Goal: Task Accomplishment & Management: Use online tool/utility

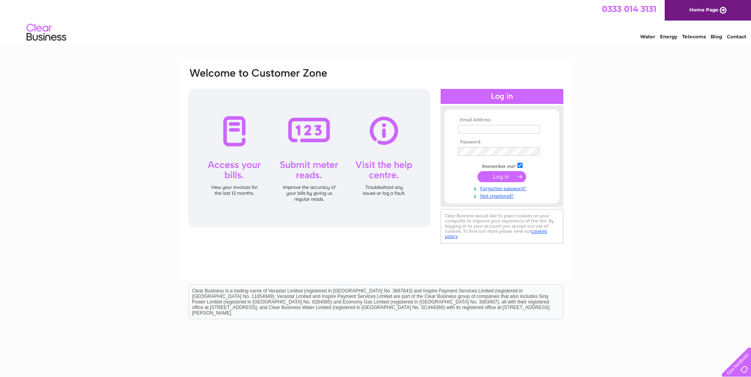
type input "grant@jamesashton.co.uk"
click at [495, 179] on input "submit" at bounding box center [501, 176] width 49 height 11
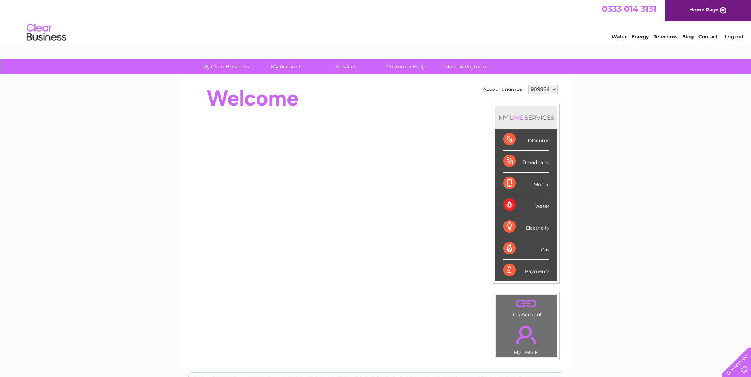
click at [552, 87] on select "909834 934877" at bounding box center [543, 89] width 30 height 9
select select "934877"
click at [528, 85] on select "909834 934877" at bounding box center [543, 89] width 30 height 9
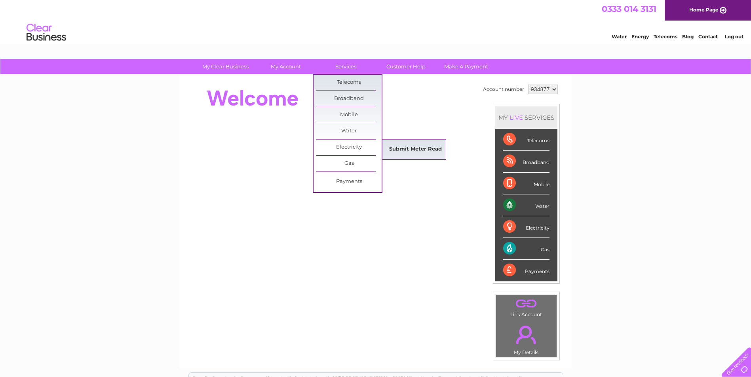
click at [405, 149] on link "Submit Meter Read" at bounding box center [415, 150] width 65 height 16
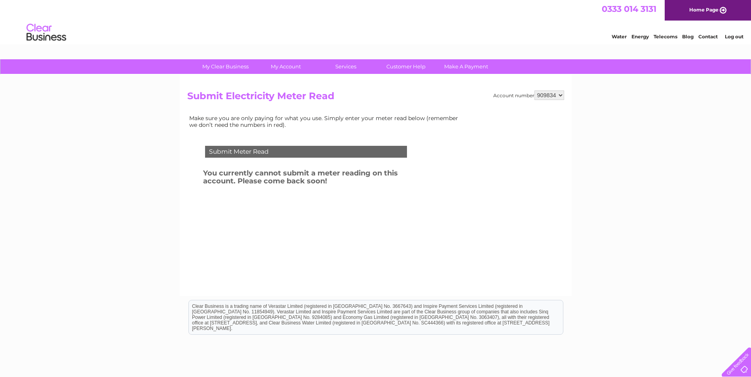
click at [561, 95] on select "909834 934877" at bounding box center [549, 95] width 30 height 9
select select "934877"
click at [534, 91] on select "909834 934877" at bounding box center [549, 95] width 30 height 9
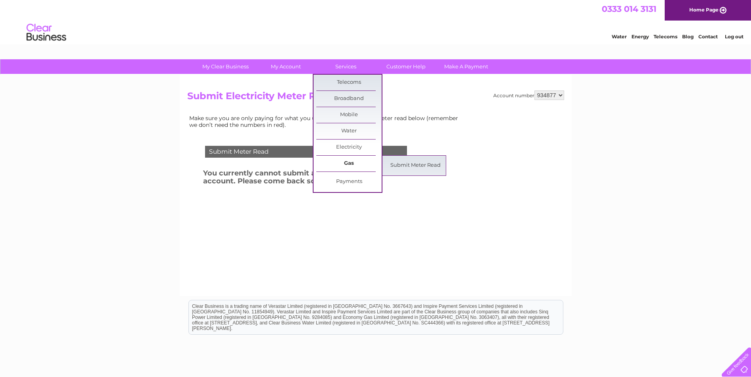
click at [349, 160] on link "Gas" at bounding box center [348, 164] width 65 height 16
click at [407, 164] on link "Submit Meter Read" at bounding box center [415, 166] width 65 height 16
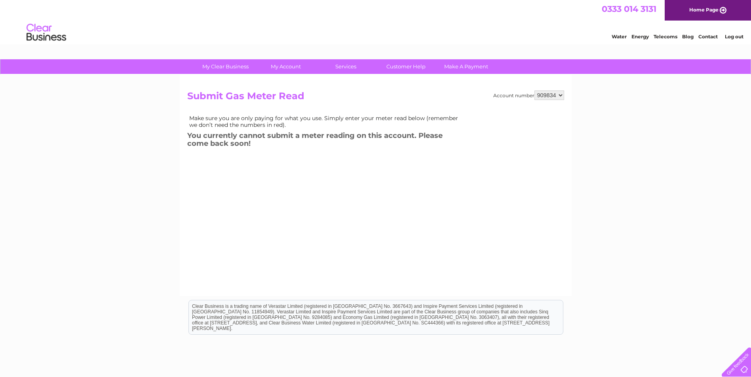
click at [560, 96] on select "909834 934877" at bounding box center [549, 95] width 30 height 9
select select "934877"
click at [534, 91] on select "909834 934877" at bounding box center [549, 95] width 30 height 9
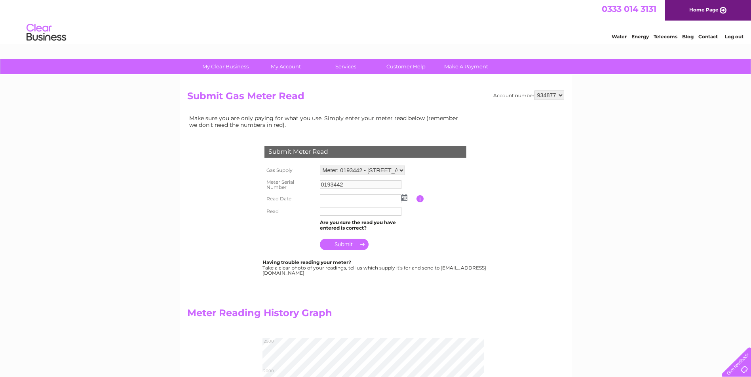
click at [404, 199] on img at bounding box center [404, 198] width 6 height 6
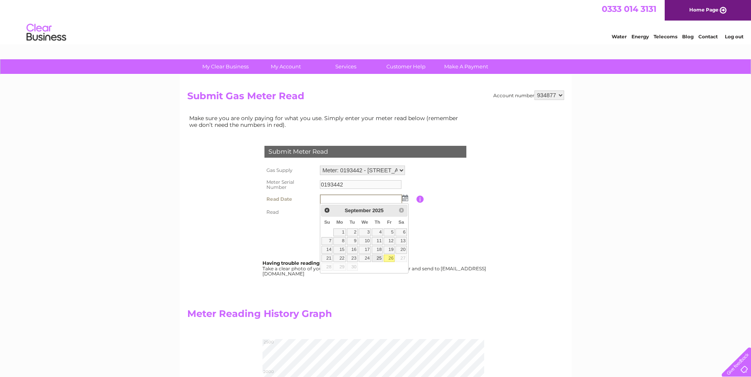
click at [379, 258] on link "25" at bounding box center [377, 259] width 11 height 8
type input "2025/09/25"
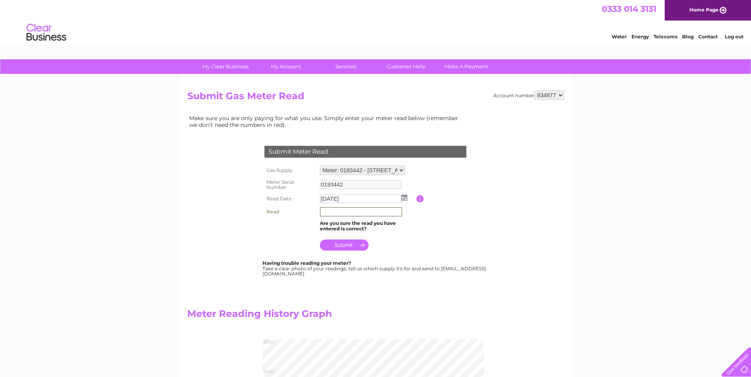
click at [335, 212] on input "text" at bounding box center [361, 211] width 82 height 9
click at [180, 256] on div "Account number 909834 934877 Submit Gas Meter Read Make sure you are only payin…" at bounding box center [376, 297] width 392 height 444
click at [339, 212] on input "text" at bounding box center [361, 211] width 82 height 9
type input "6430"
click at [349, 245] on input "submit" at bounding box center [344, 244] width 49 height 11
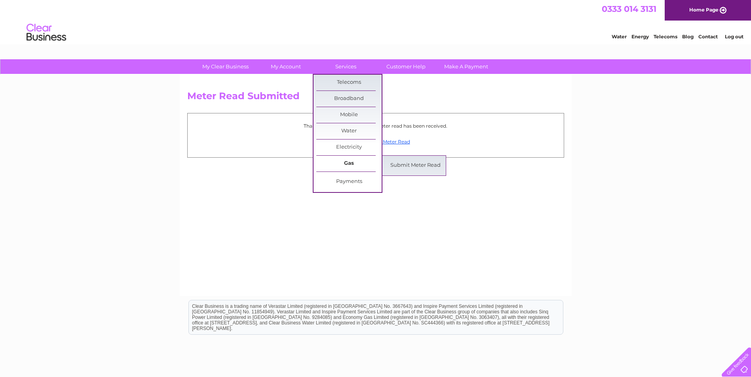
click at [341, 160] on link "Gas" at bounding box center [348, 164] width 65 height 16
click at [402, 162] on div "Meter Read Submitted Thank you for your time, your meter read has been received…" at bounding box center [376, 186] width 392 height 222
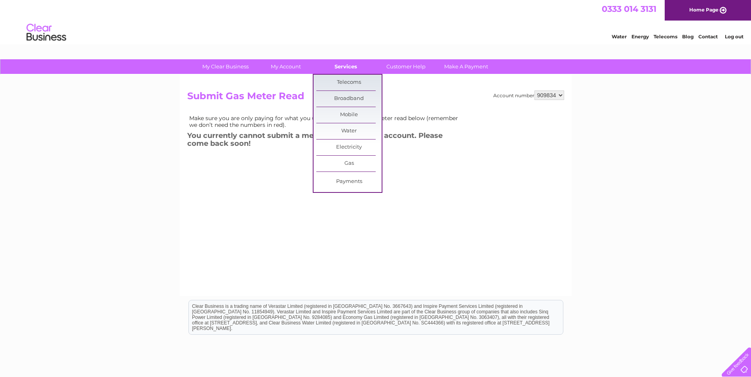
click at [340, 67] on link "Services" at bounding box center [345, 66] width 65 height 15
click at [342, 167] on link "Gas" at bounding box center [348, 164] width 65 height 16
click at [412, 165] on link "Submit Meter Read" at bounding box center [415, 166] width 65 height 16
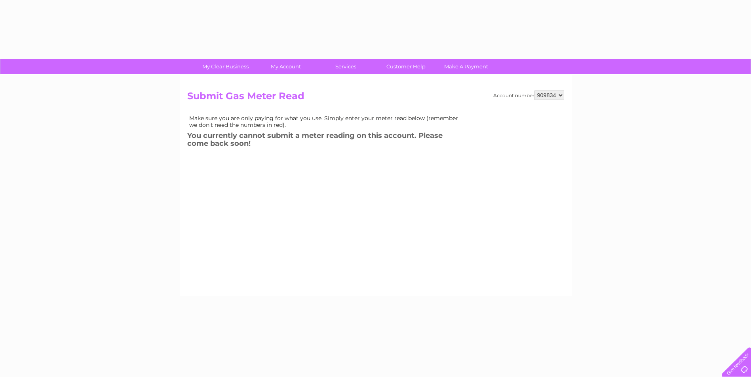
click at [561, 93] on select "909834 934877" at bounding box center [549, 95] width 30 height 9
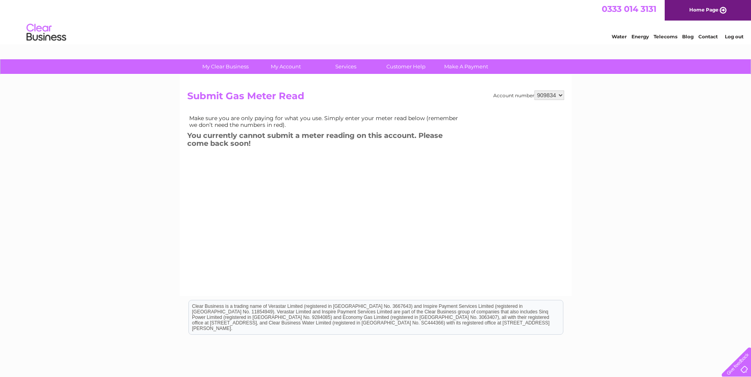
select select "934877"
click at [534, 91] on select "909834 934877" at bounding box center [549, 95] width 30 height 9
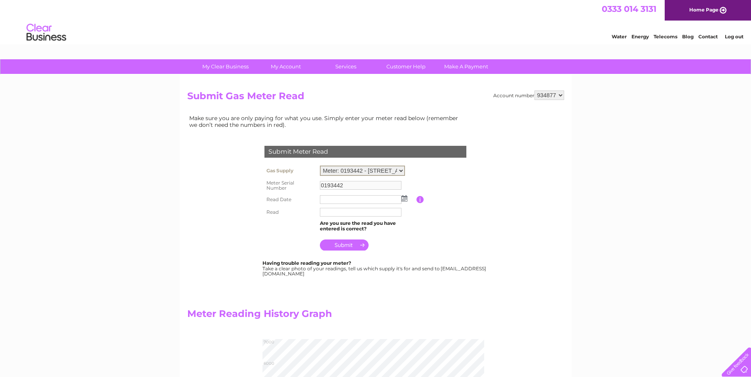
click at [401, 170] on select "Meter: 0193442 - [STREET_ADDRESS] Meter: 172468 - 132-[STREET_ADDRESS]" at bounding box center [362, 171] width 85 height 10
select select "37645"
click at [320, 166] on select "Meter: 0193442 - [STREET_ADDRESS] Meter: 172468 - 132-[STREET_ADDRESS]" at bounding box center [362, 171] width 85 height 10
type input "172468"
click at [405, 198] on img at bounding box center [404, 198] width 6 height 6
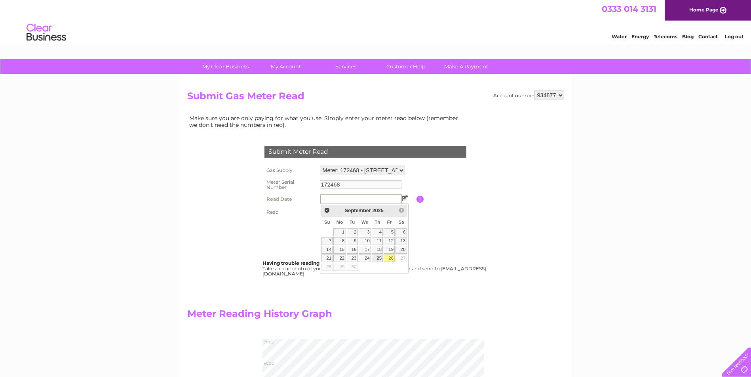
click at [376, 257] on link "25" at bounding box center [377, 259] width 11 height 8
type input "2025/09/25"
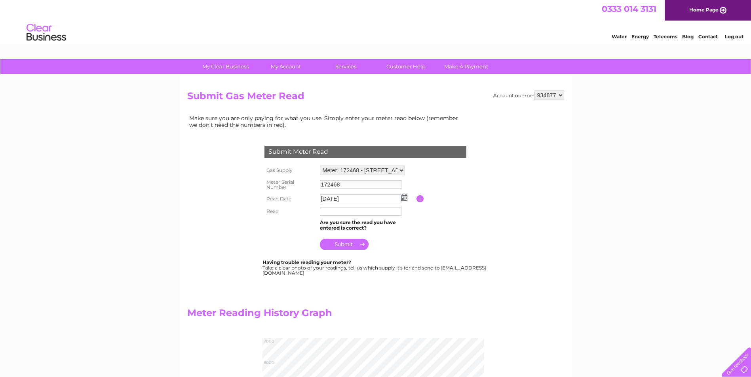
click at [335, 213] on input "text" at bounding box center [361, 211] width 82 height 9
type input "2108"
click at [340, 247] on input "submit" at bounding box center [344, 245] width 49 height 11
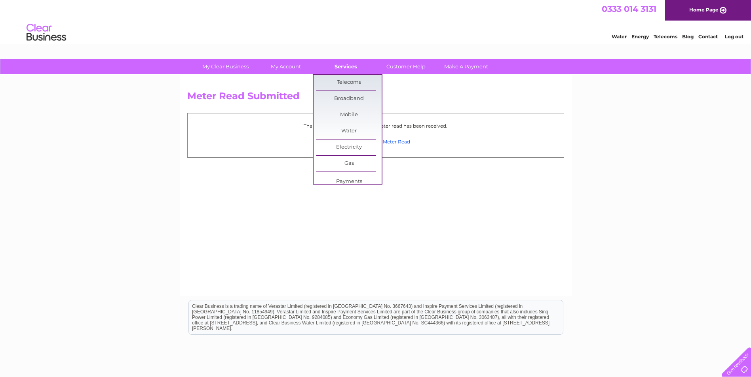
click at [350, 71] on link "Services" at bounding box center [345, 66] width 65 height 15
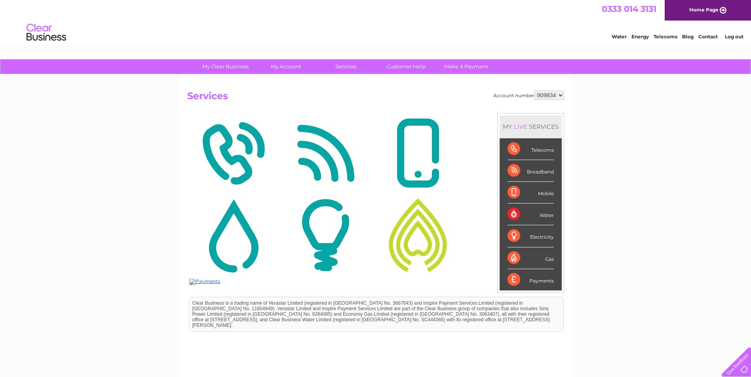
click at [562, 95] on select "909834 934877" at bounding box center [549, 95] width 30 height 9
select select "934877"
click at [534, 91] on select "909834 934877" at bounding box center [549, 95] width 30 height 9
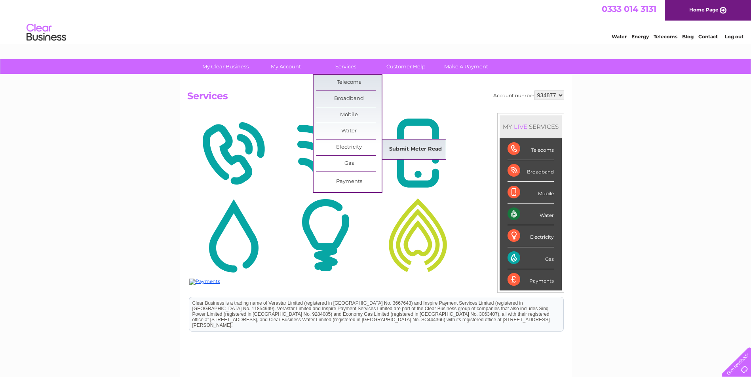
click at [423, 146] on link "Submit Meter Read" at bounding box center [415, 150] width 65 height 16
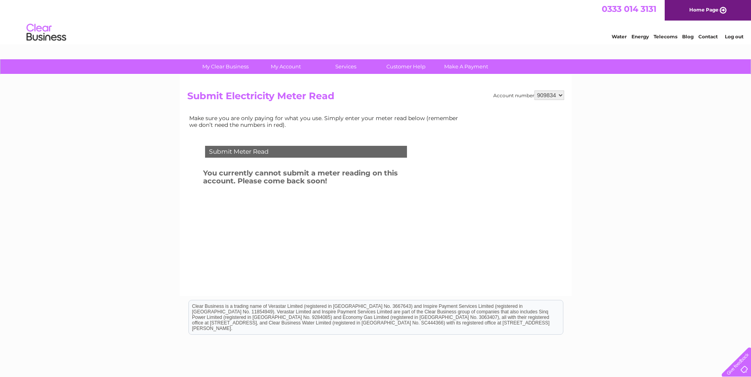
click at [558, 96] on select "909834 934877" at bounding box center [549, 95] width 30 height 9
select select "934877"
click at [534, 91] on select "909834 934877" at bounding box center [549, 95] width 30 height 9
